Goal: Information Seeking & Learning: Learn about a topic

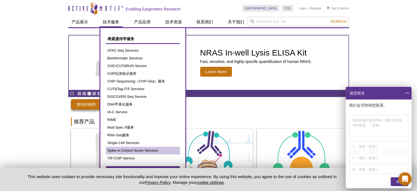
scroll to position [27, 0]
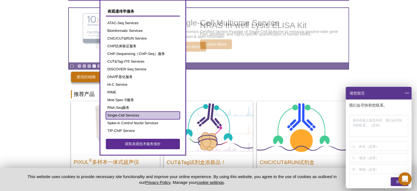
click at [132, 114] on link "Single-Cell Services" at bounding box center [143, 115] width 74 height 8
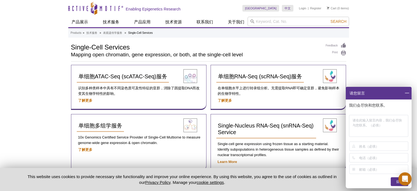
click at [406, 92] on span at bounding box center [406, 93] width 9 height 13
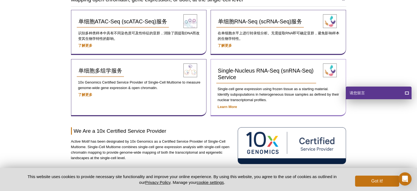
scroll to position [27, 0]
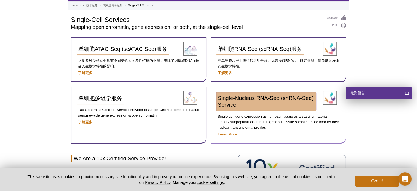
click at [245, 97] on span "Single-Nucleus RNA-Seq (snRNA-Seq) Service​" at bounding box center [266, 101] width 96 height 13
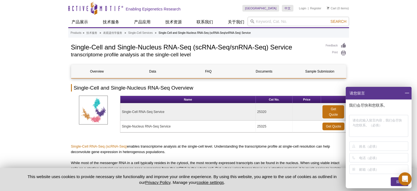
click at [405, 93] on span at bounding box center [406, 93] width 9 height 13
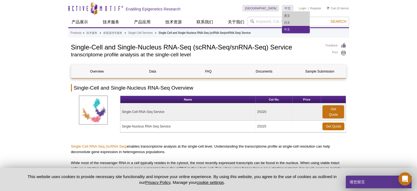
click at [291, 26] on link "中文" at bounding box center [295, 29] width 27 height 7
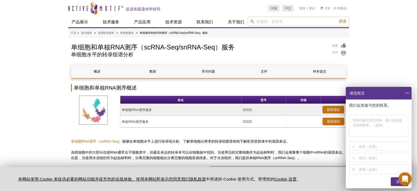
drag, startPoint x: 409, startPoint y: 94, endPoint x: 381, endPoint y: 101, distance: 29.2
click at [409, 94] on span at bounding box center [406, 93] width 9 height 13
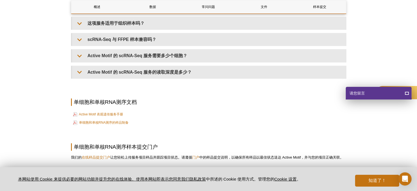
scroll to position [494, 0]
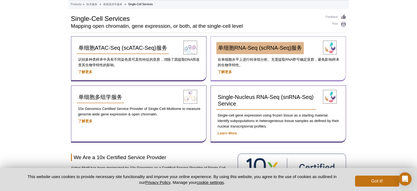
scroll to position [29, 0]
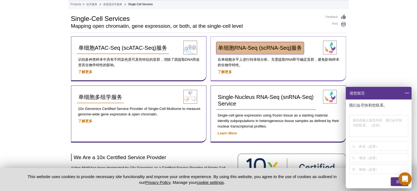
click at [270, 47] on span "单细胞RNA-Seq (scRNA-Seq)服务" at bounding box center [260, 48] width 84 height 6
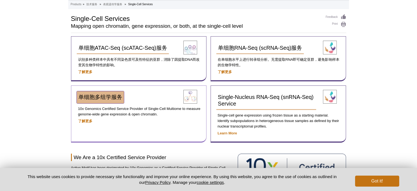
click at [102, 100] on link "单细胞多组学服务" at bounding box center [100, 97] width 47 height 12
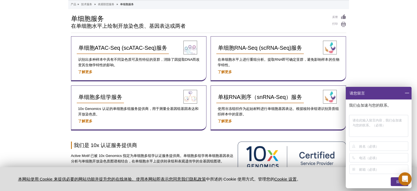
click at [408, 95] on span at bounding box center [406, 93] width 9 height 13
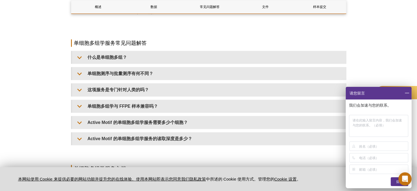
scroll to position [658, 0]
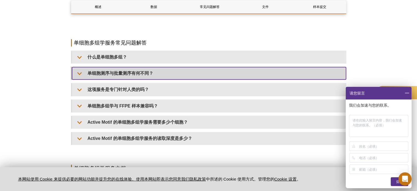
click at [79, 67] on summary "单细胞测序与批量测序有何不同？" at bounding box center [209, 73] width 274 height 12
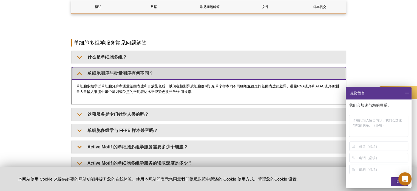
click at [79, 67] on summary "单细胞测序与批量测序有何不同？" at bounding box center [209, 73] width 274 height 12
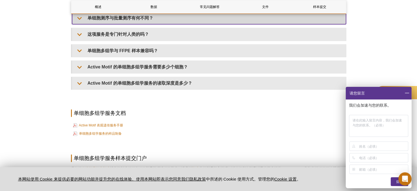
scroll to position [768, 0]
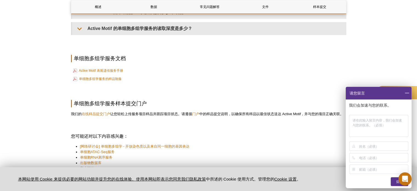
click at [407, 92] on span at bounding box center [406, 93] width 9 height 13
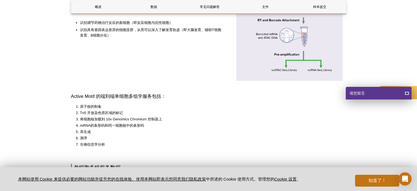
scroll to position [137, 0]
